Goal: Transaction & Acquisition: Purchase product/service

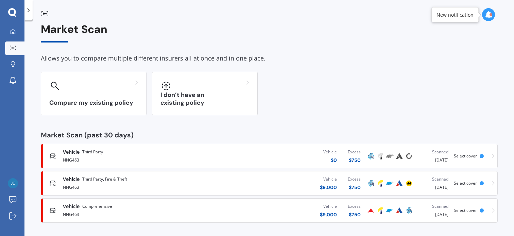
scroll to position [8, 0]
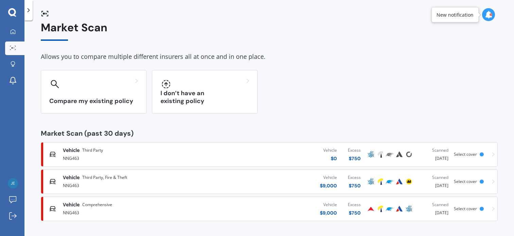
click at [436, 150] on div "Scanned" at bounding box center [433, 150] width 29 height 7
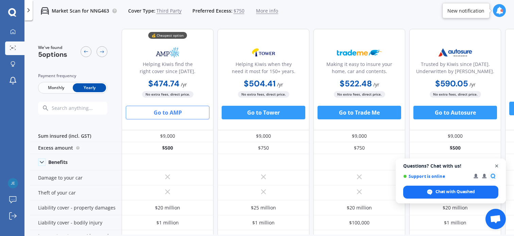
click at [496, 165] on span "Close chat" at bounding box center [496, 166] width 8 height 8
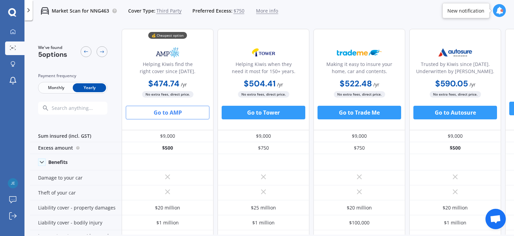
click at [166, 10] on span "Third Party" at bounding box center [168, 10] width 25 height 7
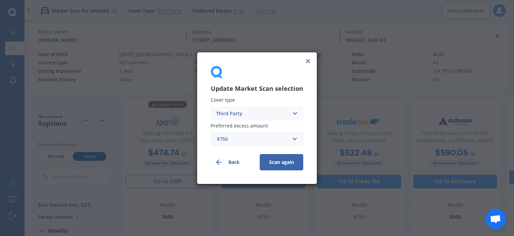
click at [295, 113] on icon at bounding box center [295, 112] width 6 height 7
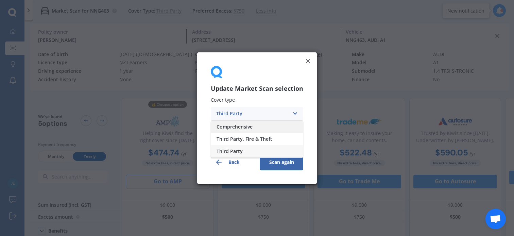
click at [234, 128] on span "Comprehensive" at bounding box center [234, 126] width 36 height 5
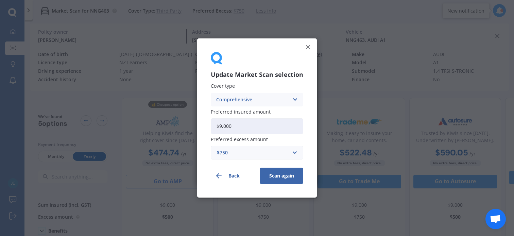
click at [281, 175] on button "Scan again" at bounding box center [281, 176] width 43 height 16
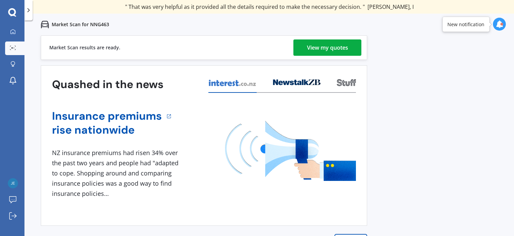
click at [321, 48] on div "View my quotes" at bounding box center [327, 47] width 41 height 16
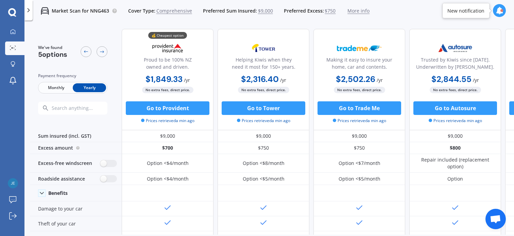
click at [57, 87] on span "Monthly" at bounding box center [55, 87] width 33 height 9
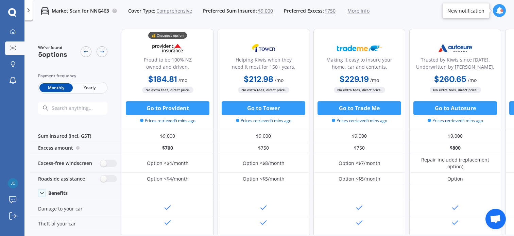
click at [89, 86] on span "Yearly" at bounding box center [89, 87] width 33 height 9
